Goal: Check status: Check status

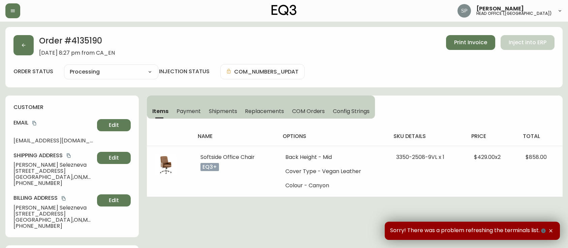
select select "PROCESSING"
click at [16, 14] on button "button" at bounding box center [12, 10] width 15 height 15
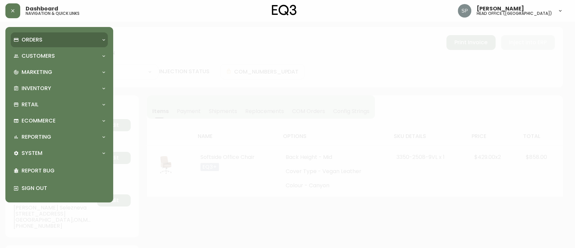
click at [30, 41] on p "Orders" at bounding box center [32, 39] width 21 height 7
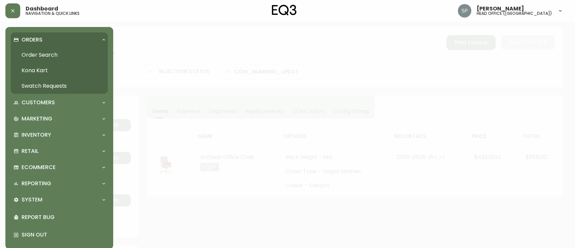
click at [40, 58] on link "Order Search" at bounding box center [59, 55] width 97 height 16
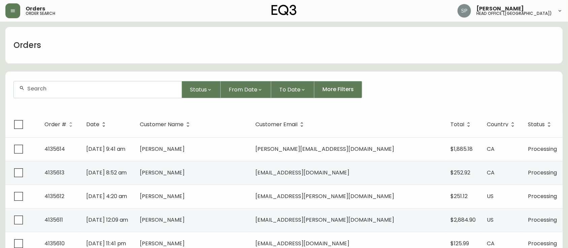
click at [64, 90] on input "text" at bounding box center [101, 88] width 149 height 6
paste input "4134383"
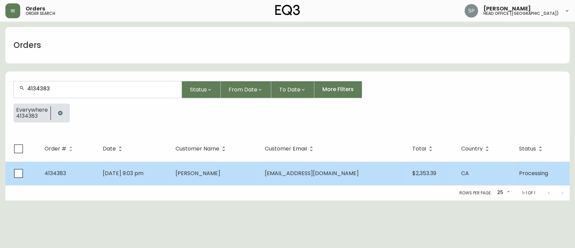
type input "4134383"
click at [143, 169] on span "[DATE] 9:03 pm" at bounding box center [123, 173] width 41 height 8
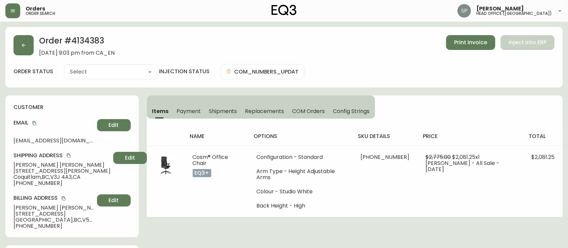
type input "Processing"
select select "PROCESSING"
click at [34, 122] on icon "copy" at bounding box center [34, 123] width 4 height 4
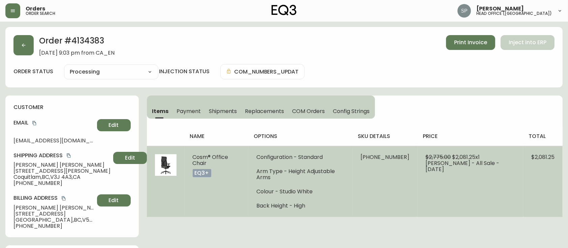
drag, startPoint x: 190, startPoint y: 153, endPoint x: 208, endPoint y: 163, distance: 20.5
click at [208, 163] on td "Cosm® Office Chair eq3+" at bounding box center [217, 181] width 64 height 71
click at [197, 161] on span "Cosm® Office Chair" at bounding box center [211, 160] width 36 height 14
drag, startPoint x: 212, startPoint y: 163, endPoint x: 191, endPoint y: 156, distance: 21.5
click at [191, 156] on td "Cosm® Office Chair eq3+" at bounding box center [217, 181] width 64 height 71
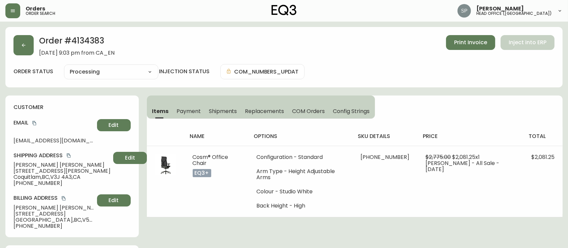
copy span "Cosm® Office Chair"
click at [29, 51] on button "button" at bounding box center [23, 45] width 20 height 20
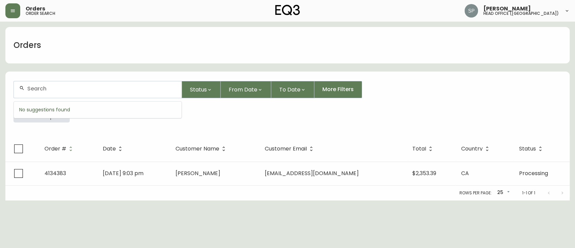
click at [102, 87] on input "text" at bounding box center [101, 88] width 149 height 6
type input "4135003"
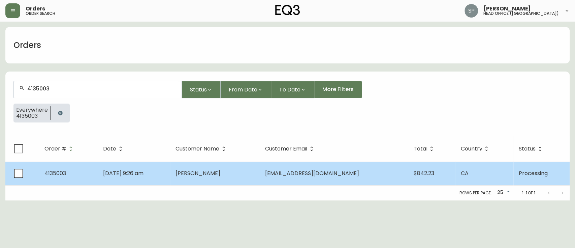
click at [164, 169] on td "[DATE] 9:26 am" at bounding box center [134, 173] width 72 height 24
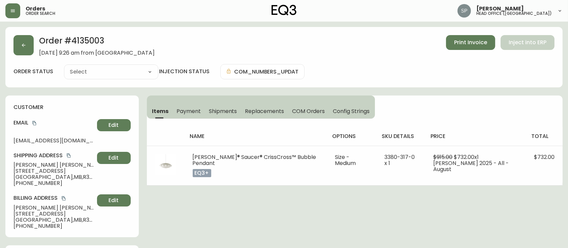
type input "Processing"
select select "PROCESSING"
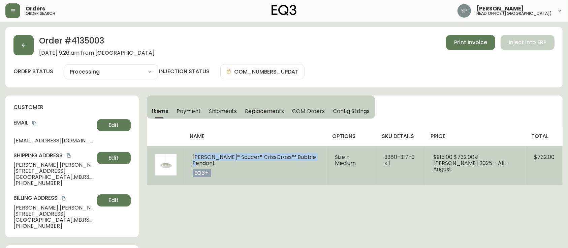
drag, startPoint x: 189, startPoint y: 155, endPoint x: 221, endPoint y: 163, distance: 33.0
click at [221, 163] on td "[PERSON_NAME]® Saucer® CrissCross™ Bubble Pendant eq3+" at bounding box center [256, 165] width 143 height 39
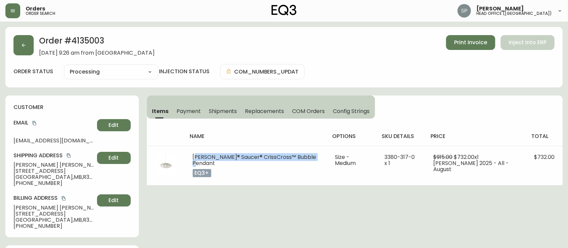
copy span "[PERSON_NAME]® Saucer® CrissCross™ Bubble Pendant"
